Goal: Task Accomplishment & Management: Complete application form

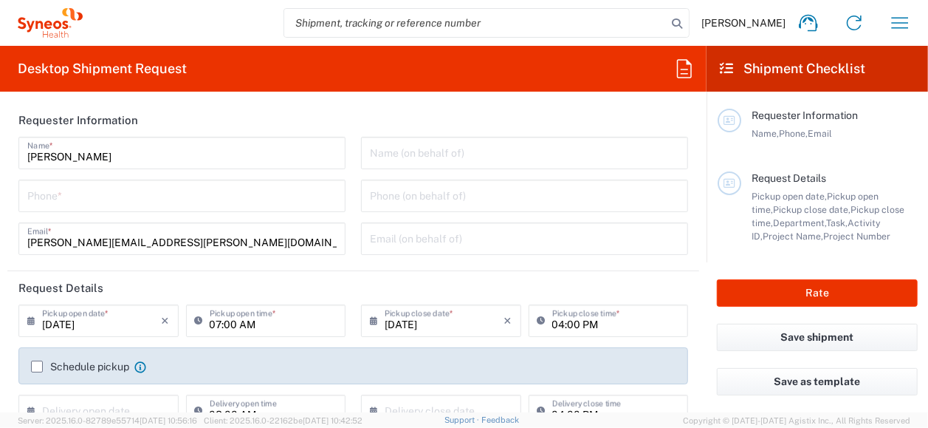
type input "3226"
type input "[US_STATE]"
type input "[GEOGRAPHIC_DATA]"
type input "Syneos Health, LLC-[GEOGRAPHIC_DATA] [GEOGRAPHIC_DATA] [GEOGRAPHIC_DATA]"
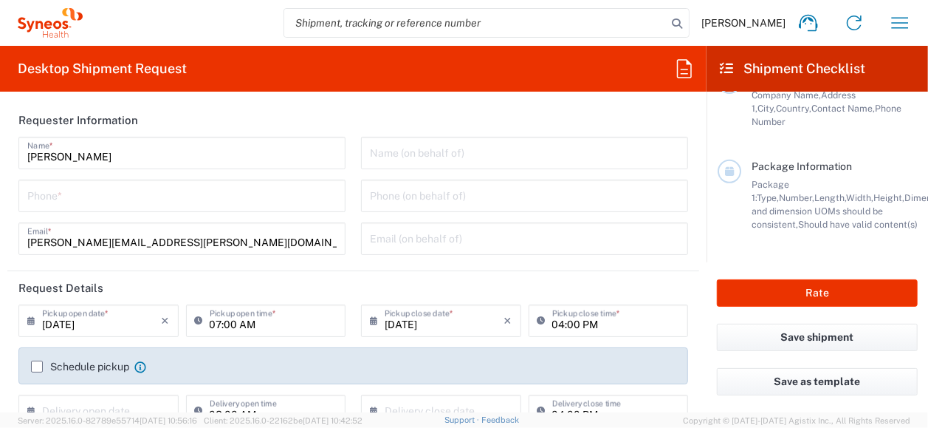
click at [424, 27] on input "search" at bounding box center [475, 23] width 383 height 28
type input "1ZK1248V0227305282"
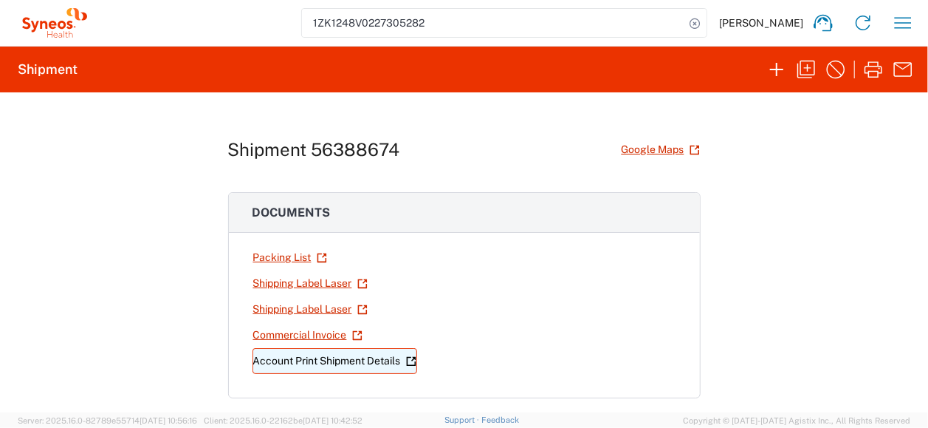
click at [319, 356] on link "Account Print Shipment Details" at bounding box center [335, 361] width 165 height 26
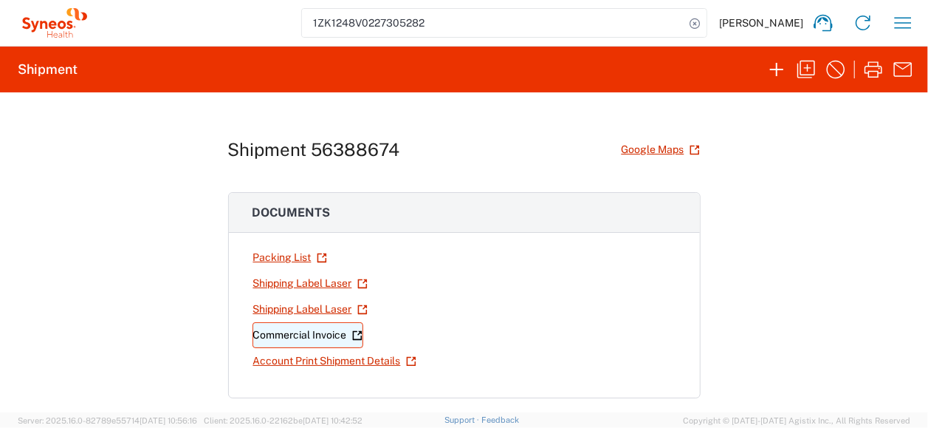
click at [285, 332] on link "Commercial Invoice" at bounding box center [308, 335] width 111 height 26
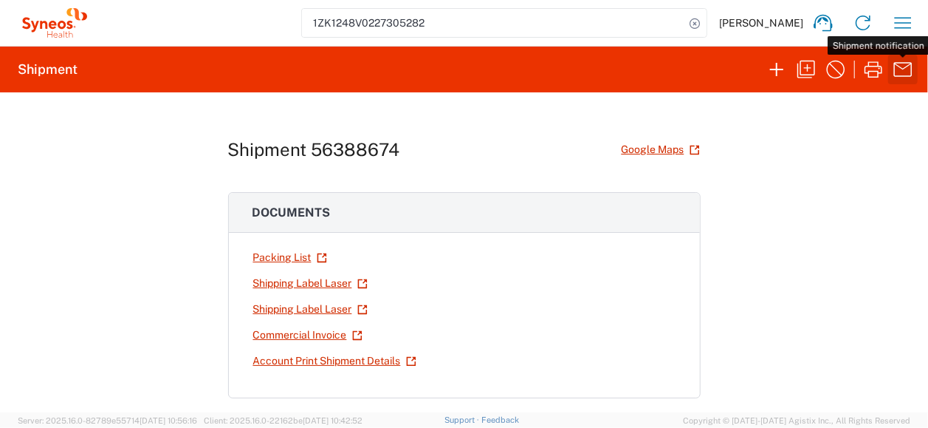
click at [904, 72] on icon "button" at bounding box center [903, 70] width 24 height 24
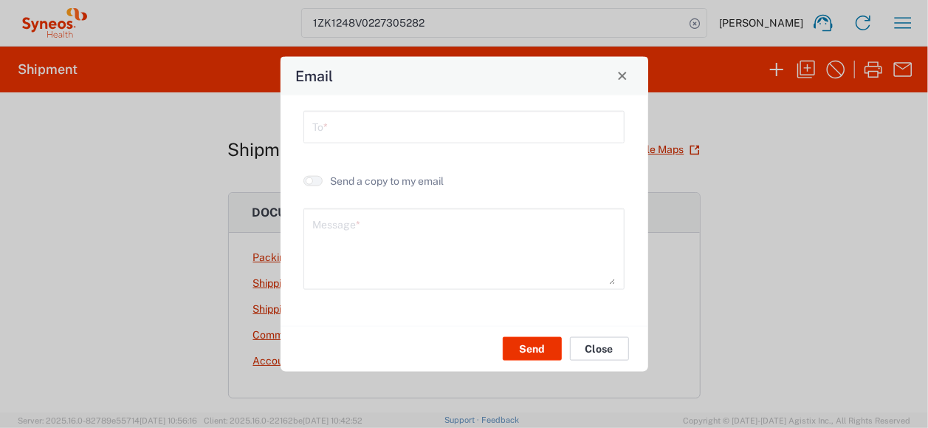
click at [597, 345] on button "Close" at bounding box center [599, 349] width 59 height 24
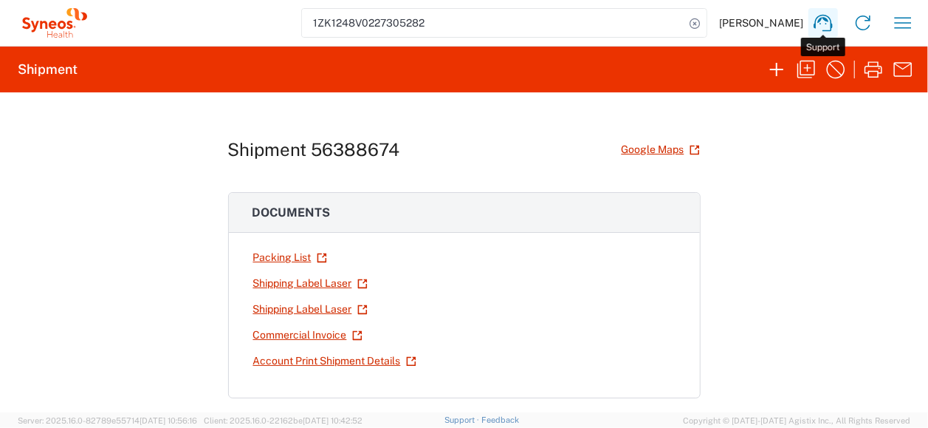
click at [823, 26] on icon at bounding box center [824, 23] width 24 height 24
click at [804, 74] on icon "button" at bounding box center [807, 70] width 18 height 18
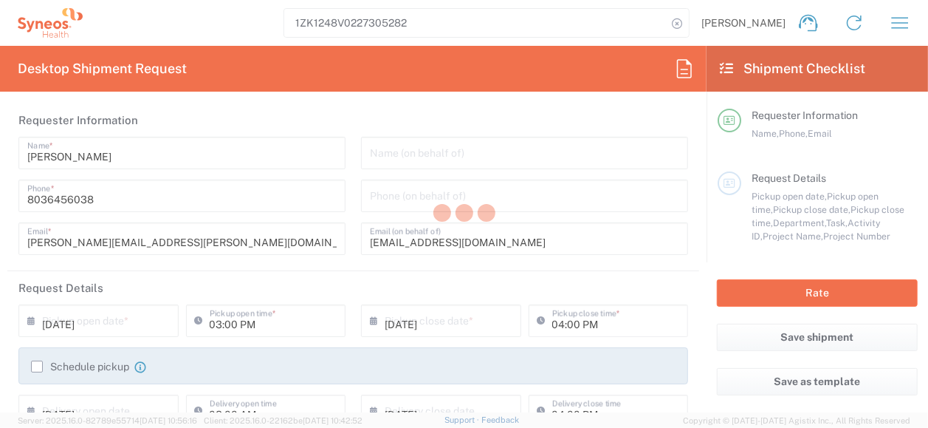
type input "3226"
type input "3226 DEPARTMENTAL EXPENSE"
type input "Texas"
type input "Medium Box"
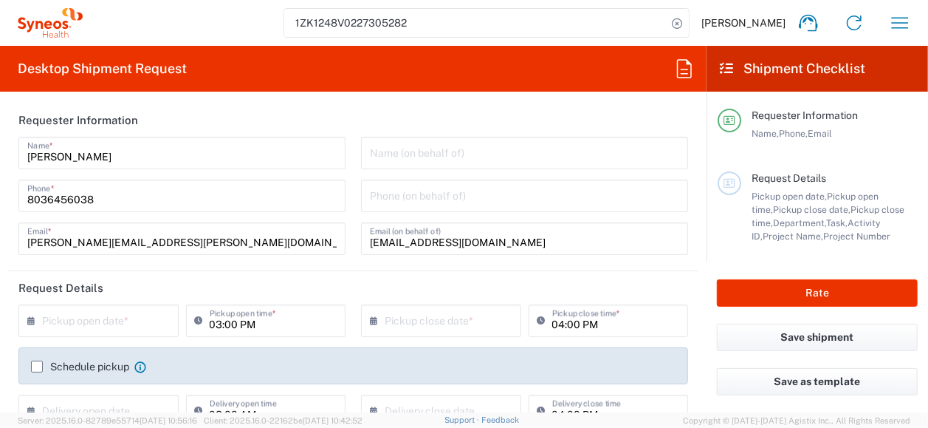
type input "3226 DEPARTMENTAL EXPENSE"
type input "Medium Box"
type input "Florida"
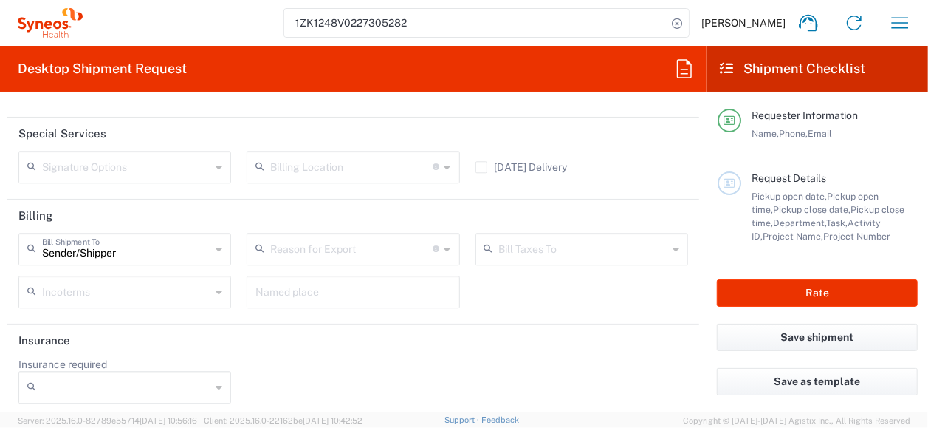
scroll to position [1922, 0]
click at [216, 242] on icon at bounding box center [219, 248] width 7 height 24
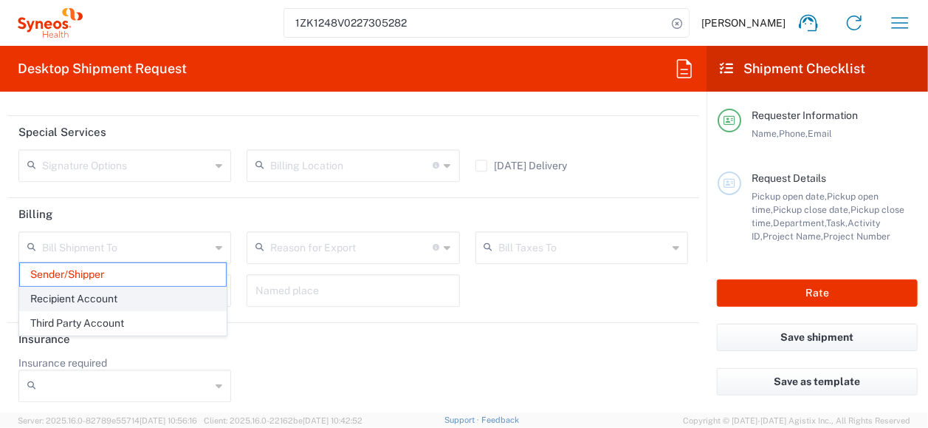
click at [112, 296] on span "Recipient Account" at bounding box center [123, 298] width 206 height 23
type input "Recipient Account"
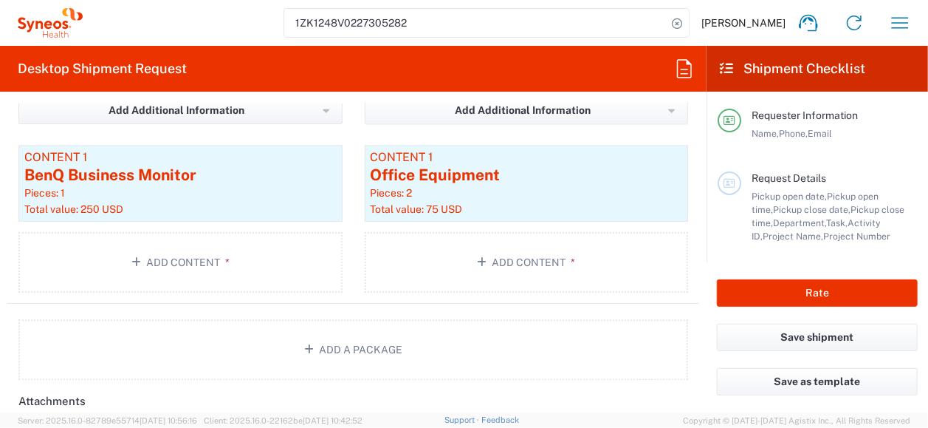
scroll to position [1437, 0]
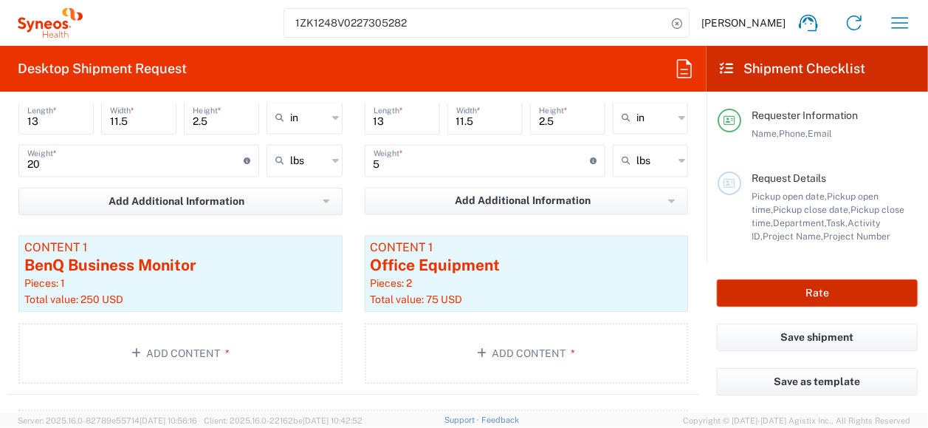
click at [835, 295] on button "Rate" at bounding box center [817, 292] width 201 height 27
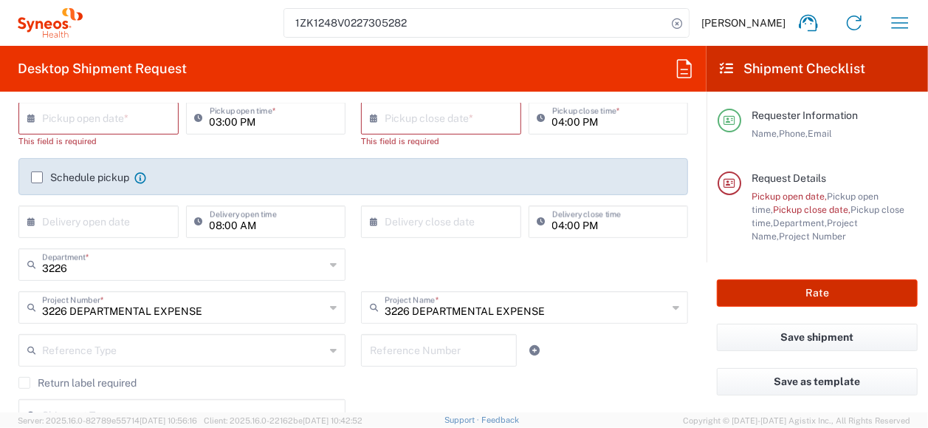
scroll to position [121, 0]
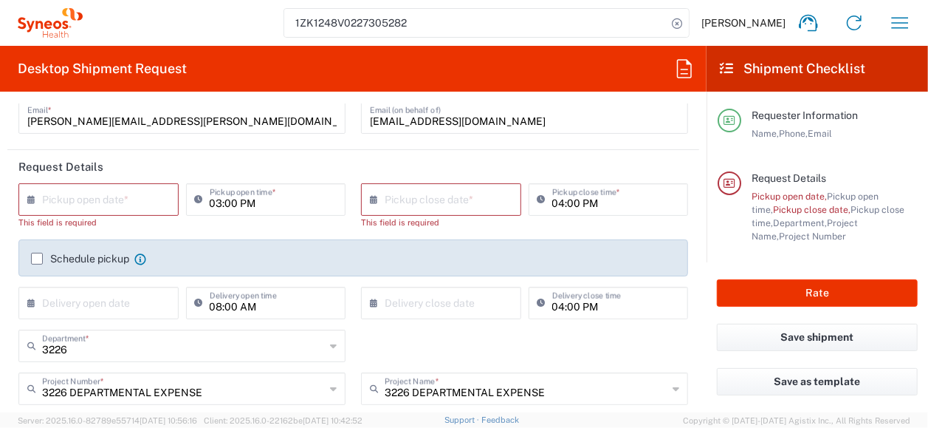
click at [27, 197] on div "× Pickup open date *" at bounding box center [98, 199] width 160 height 32
click at [47, 202] on input "text" at bounding box center [102, 198] width 120 height 26
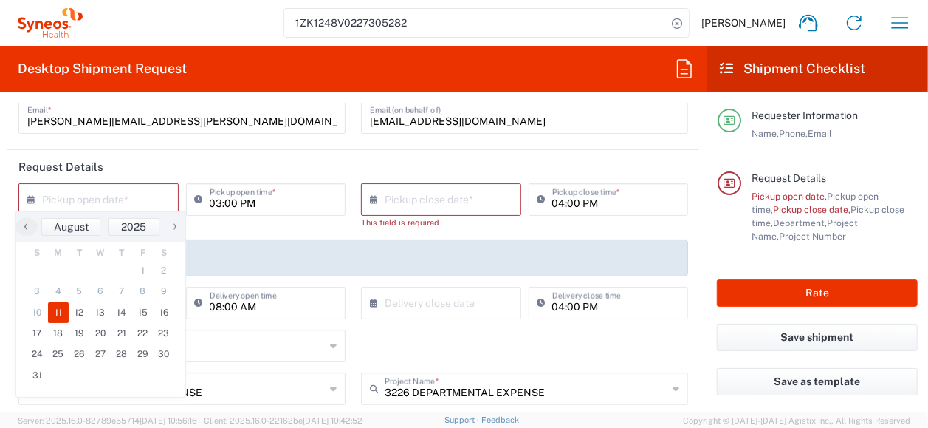
click at [52, 309] on span "11" at bounding box center [58, 312] width 21 height 21
type input "08/11/2025"
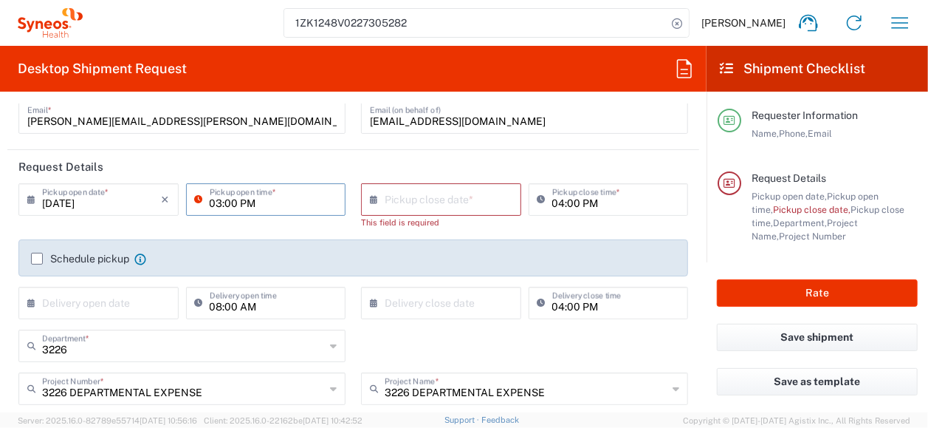
click at [255, 205] on input "03:00 PM" at bounding box center [274, 198] width 128 height 26
click at [241, 203] on input "09:00 PM" at bounding box center [274, 198] width 128 height 26
type input "09:00 AM"
click at [370, 200] on icon at bounding box center [377, 200] width 15 height 24
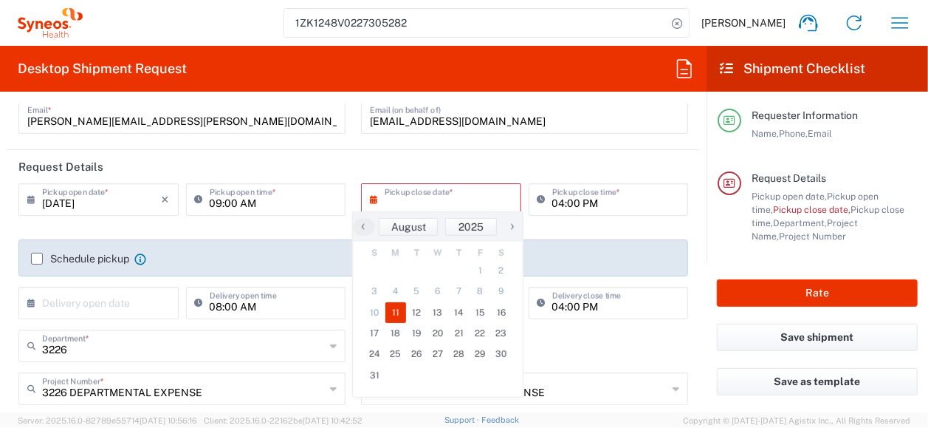
click at [396, 310] on span "11" at bounding box center [396, 312] width 21 height 21
type input "08/11/2025"
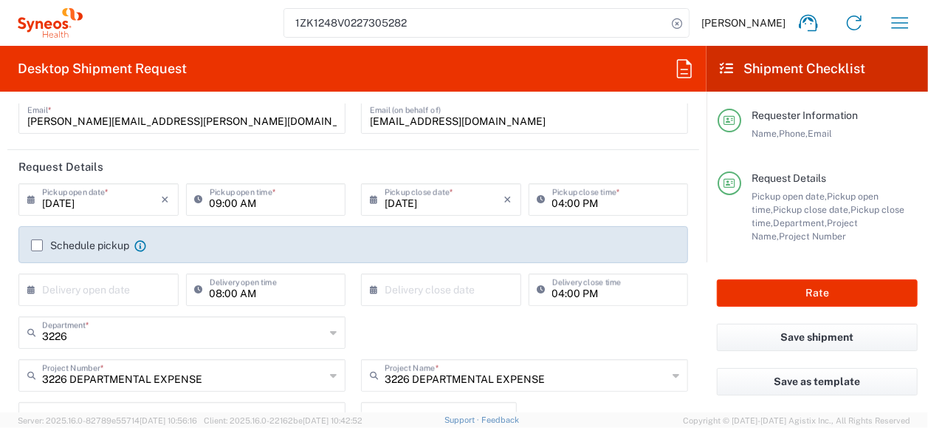
click at [37, 241] on label "Schedule pickup" at bounding box center [80, 245] width 98 height 12
click at [37, 245] on input "Schedule pickup" at bounding box center [37, 245] width 0 height 0
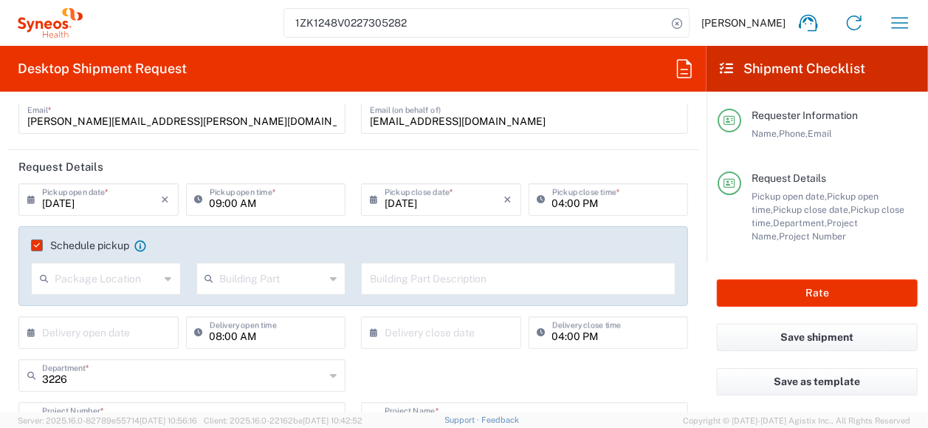
click at [165, 277] on icon at bounding box center [168, 279] width 7 height 24
click at [140, 312] on span "Front" at bounding box center [104, 309] width 144 height 23
type input "Front"
click at [304, 277] on input "text" at bounding box center [273, 277] width 106 height 26
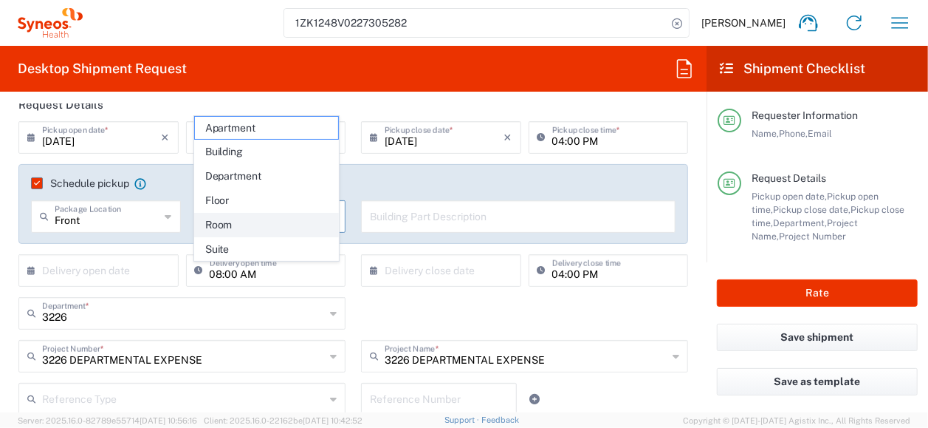
scroll to position [269, 0]
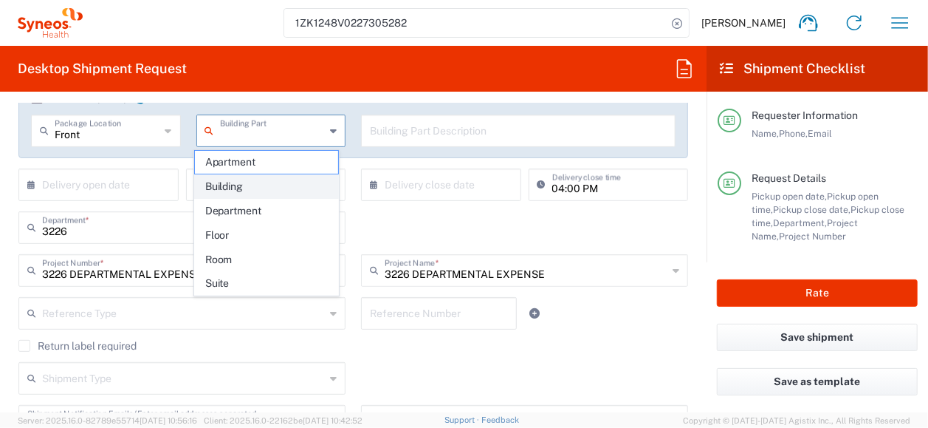
click at [240, 191] on span "Building" at bounding box center [267, 186] width 144 height 23
type input "Building"
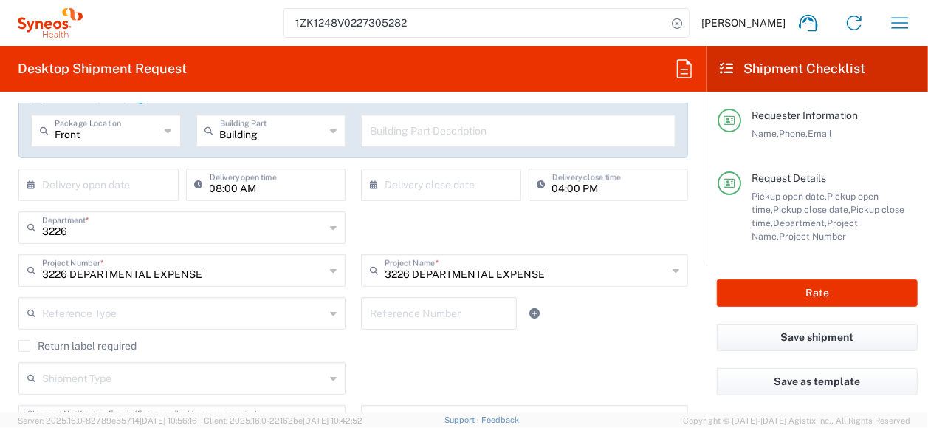
scroll to position [195, 0]
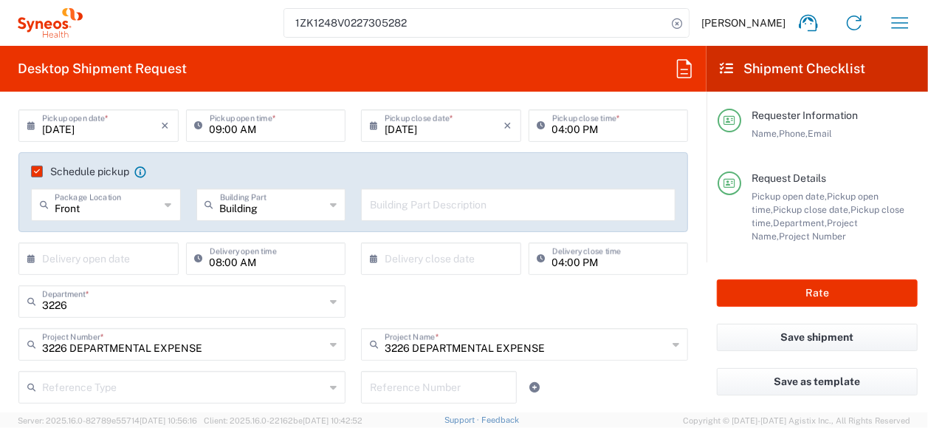
click at [377, 207] on input "text" at bounding box center [518, 204] width 297 height 26
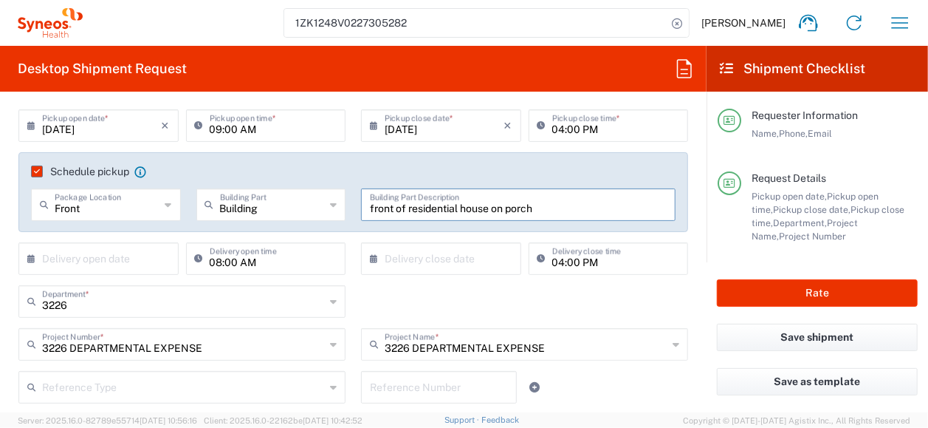
type input "front of residential house on porch"
click at [30, 254] on icon at bounding box center [34, 259] width 15 height 24
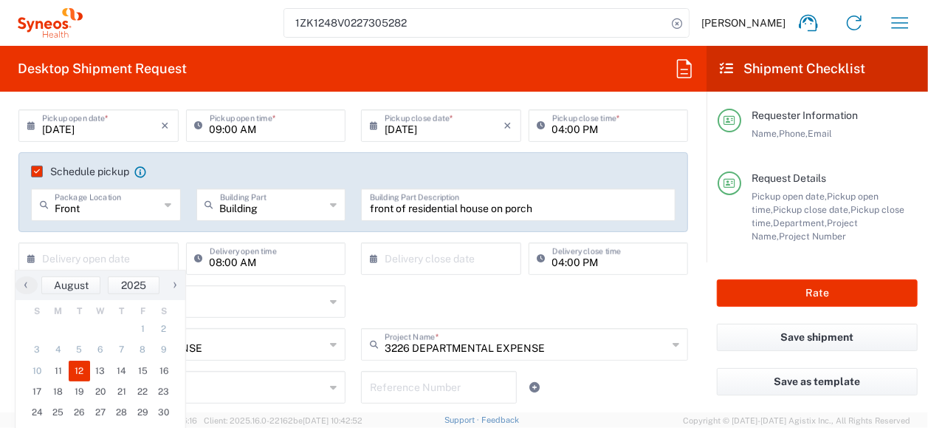
click at [80, 369] on span "12" at bounding box center [79, 370] width 21 height 21
type input "08/12/2025"
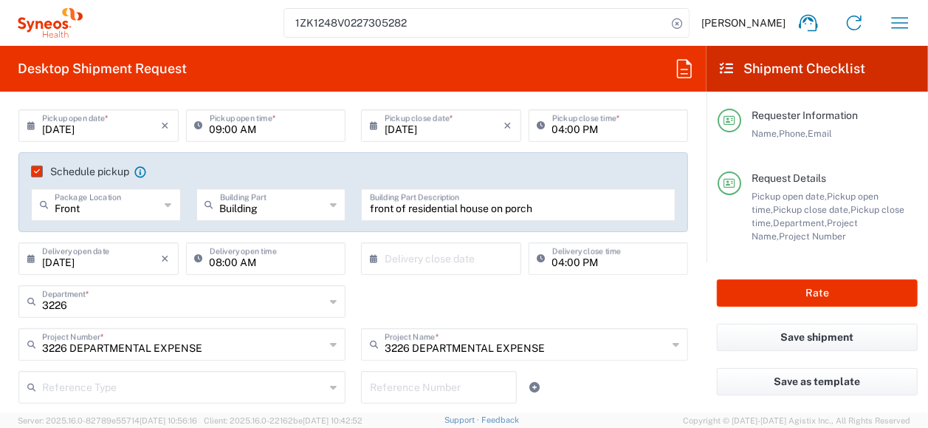
click at [370, 256] on icon at bounding box center [377, 259] width 15 height 24
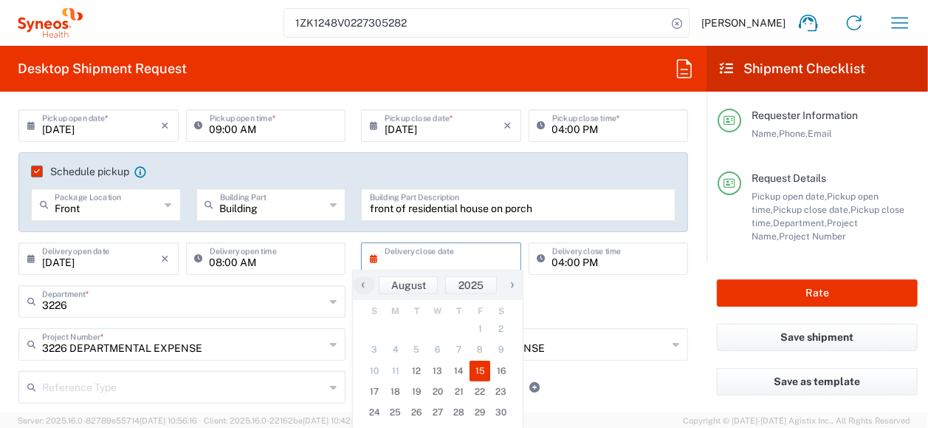
click at [484, 366] on span "15" at bounding box center [480, 370] width 21 height 21
type input "08/15/2025"
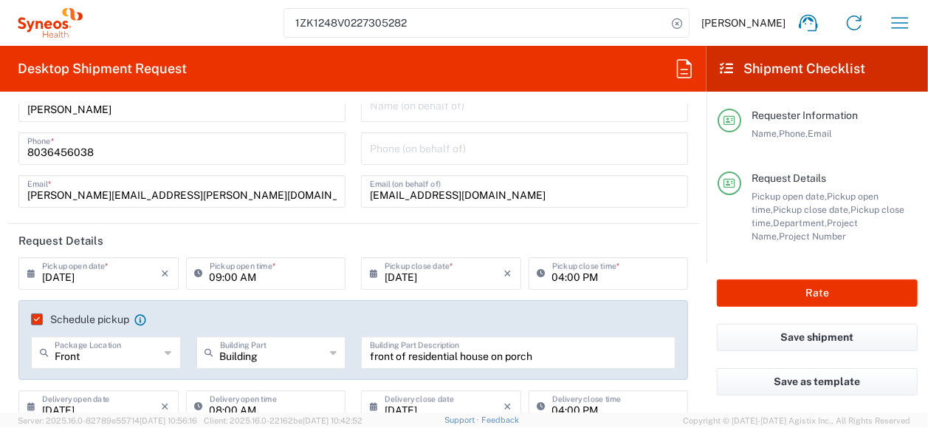
scroll to position [0, 0]
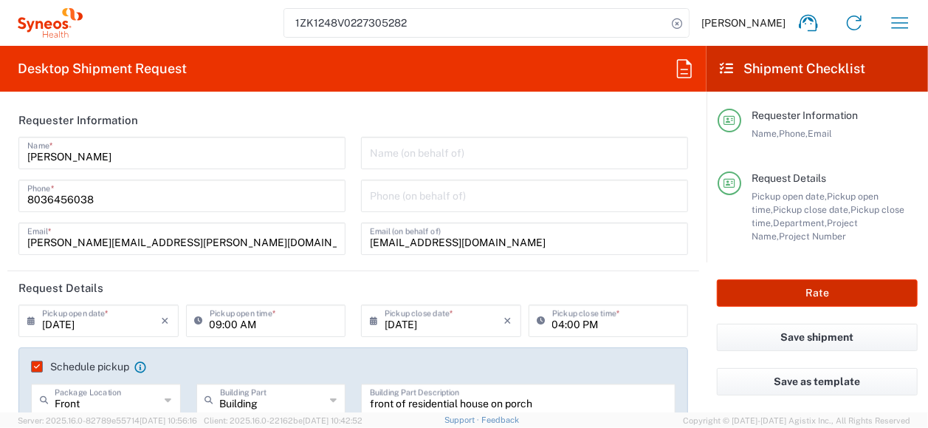
click at [864, 287] on button "Rate" at bounding box center [817, 292] width 201 height 27
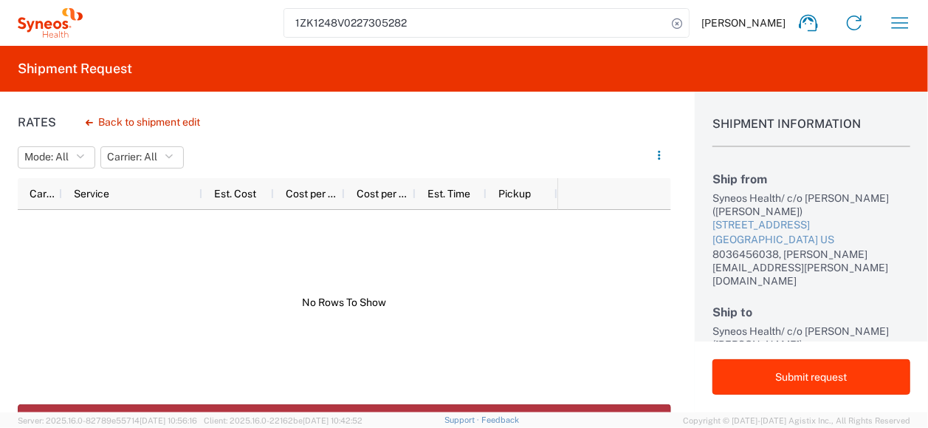
click at [813, 387] on button "Submit request" at bounding box center [812, 376] width 198 height 35
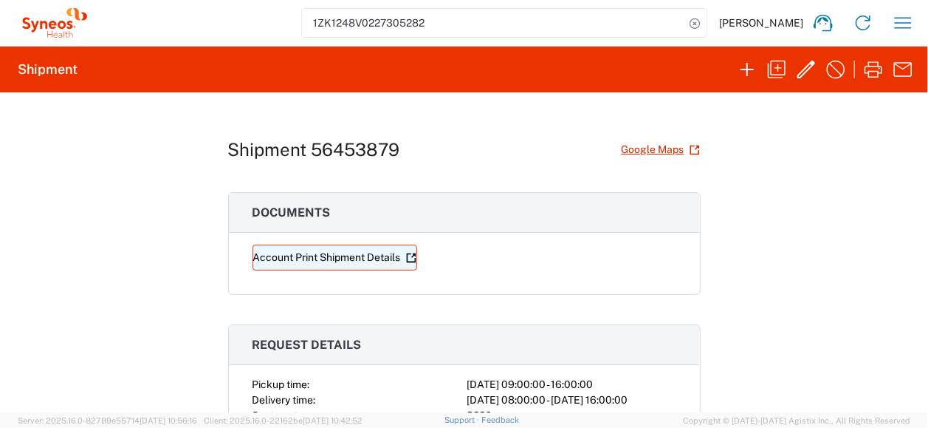
click at [382, 258] on link "Account Print Shipment Details" at bounding box center [335, 257] width 165 height 26
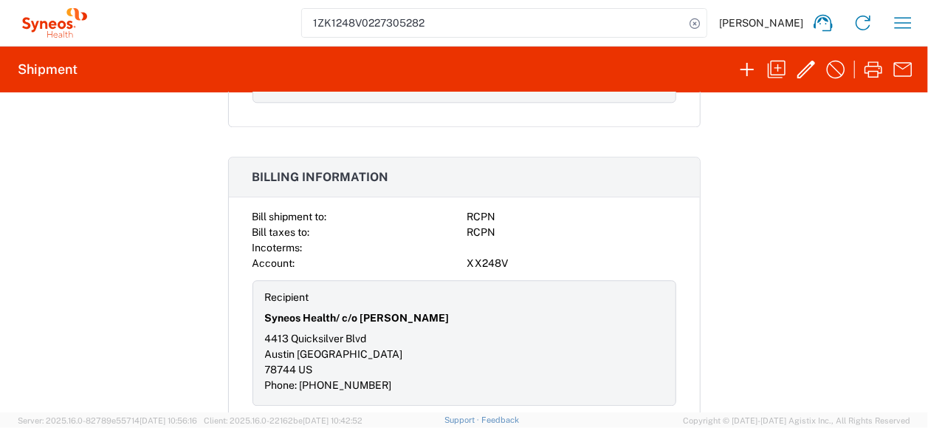
scroll to position [1875, 0]
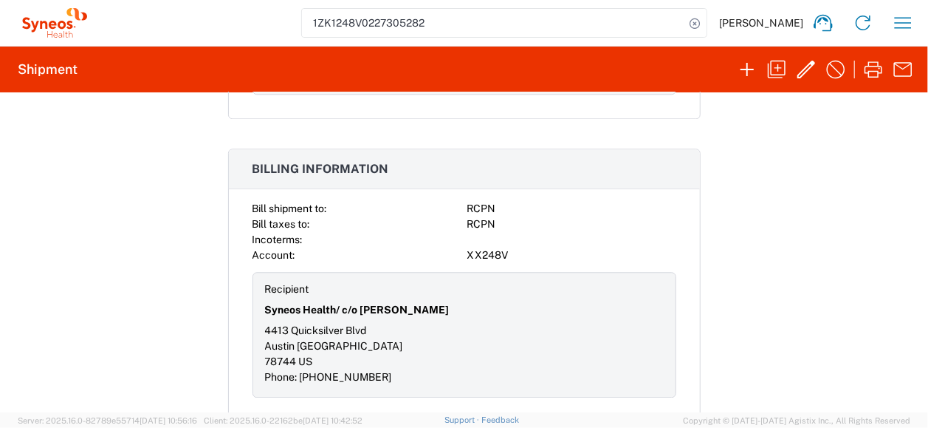
click at [549, 30] on input "1ZK1248V0227305282" at bounding box center [493, 23] width 383 height 28
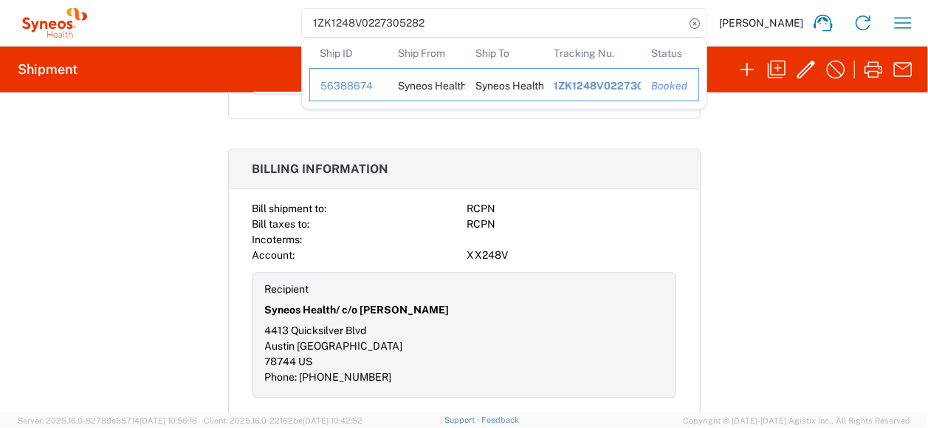
click at [640, 82] on span "1ZK1248V0227305282" at bounding box center [612, 86] width 117 height 12
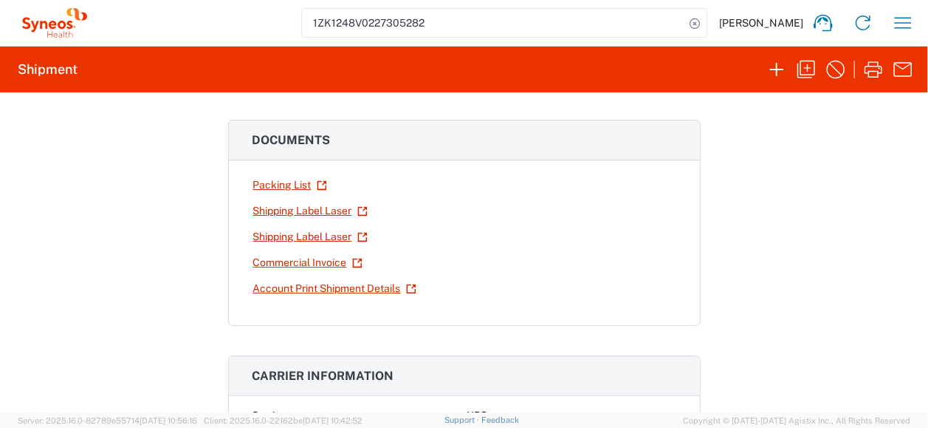
scroll to position [23, 0]
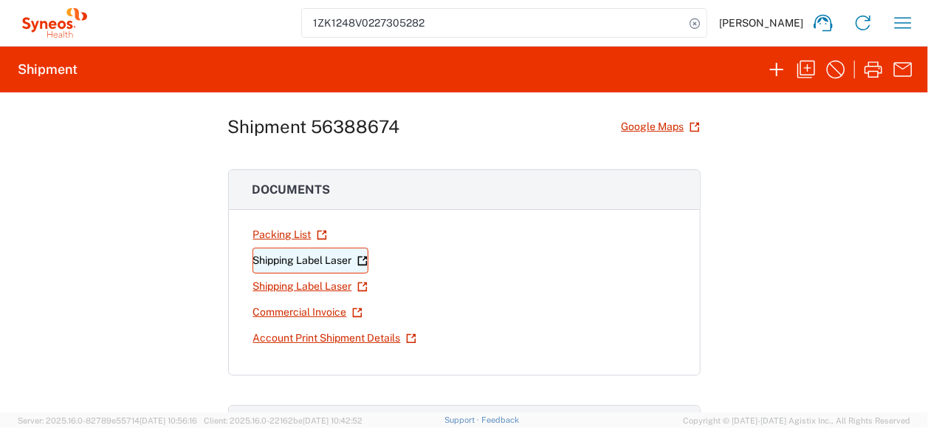
click at [293, 258] on link "Shipping Label Laser" at bounding box center [311, 260] width 116 height 26
